Goal: Information Seeking & Learning: Learn about a topic

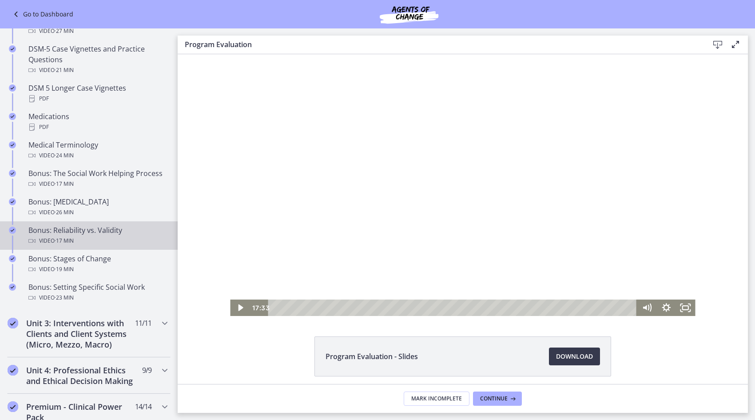
click at [86, 239] on div "Bonus: Reliability vs. Validity Video · 17 min" at bounding box center [97, 235] width 139 height 21
click at [373, 229] on div at bounding box center [462, 185] width 465 height 262
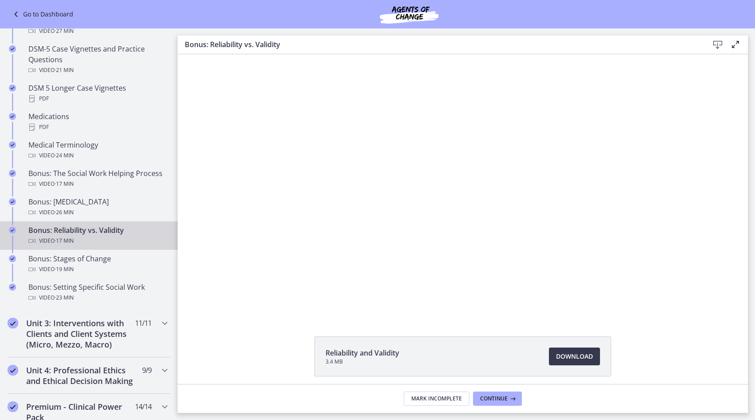
click at [393, 192] on div at bounding box center [462, 185] width 465 height 262
click at [327, 213] on div at bounding box center [462, 185] width 465 height 262
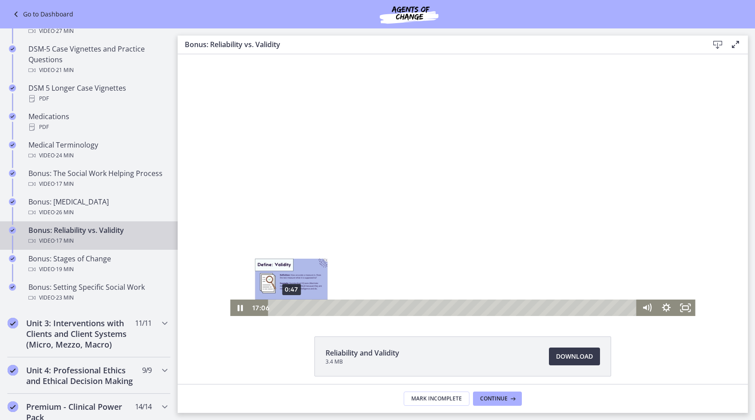
click at [288, 304] on div "Click for sound @keyframes VOLUME_SMALL_WAVE_FLASH { 0% { opacity: 0; } 33% { o…" at bounding box center [463, 185] width 570 height 262
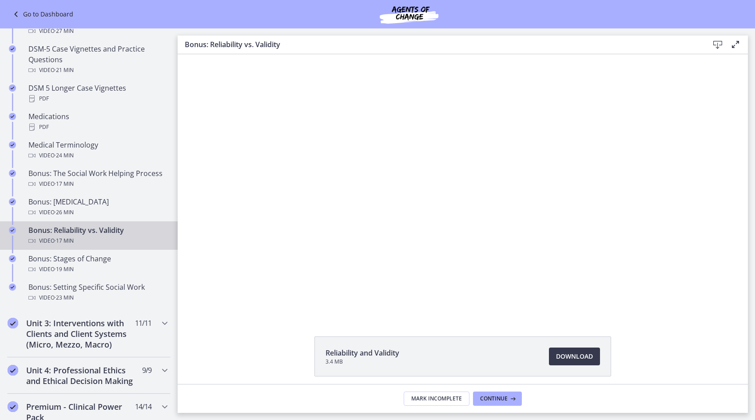
click at [429, 175] on div at bounding box center [462, 185] width 465 height 262
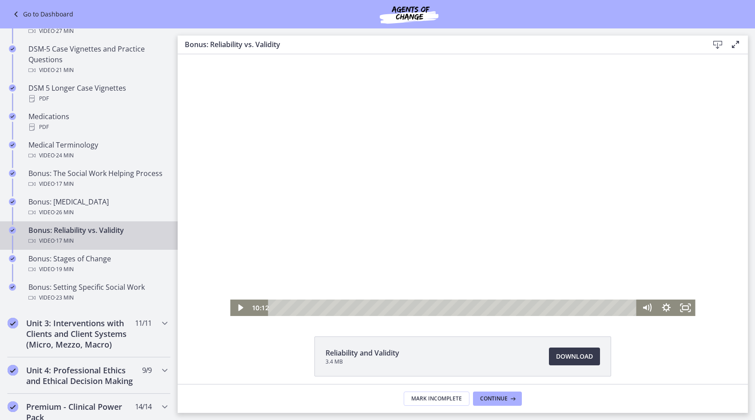
click at [412, 192] on div at bounding box center [462, 185] width 465 height 262
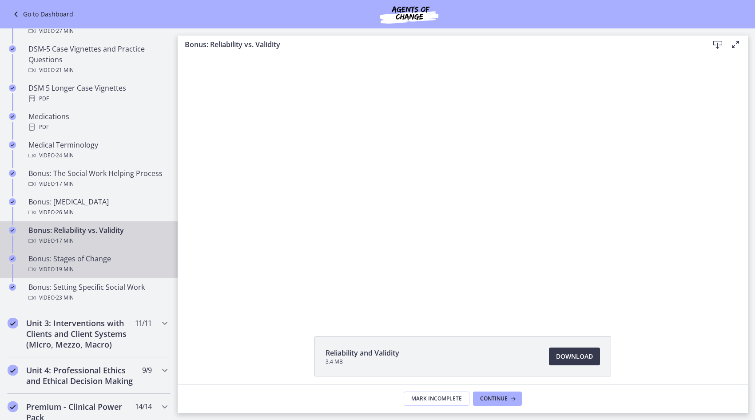
click at [105, 274] on div "Video · 19 min" at bounding box center [97, 269] width 139 height 11
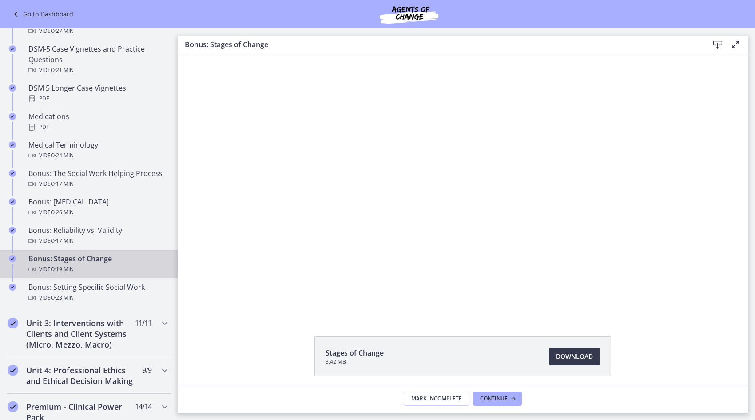
click at [441, 178] on div at bounding box center [462, 185] width 465 height 262
click at [408, 180] on div at bounding box center [462, 185] width 465 height 262
